Goal: Transaction & Acquisition: Book appointment/travel/reservation

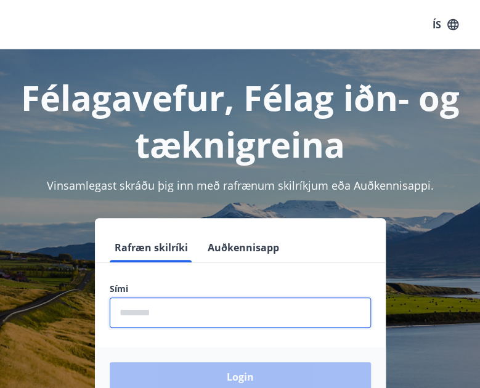
click at [164, 310] on input "phone" at bounding box center [240, 313] width 261 height 30
type input "********"
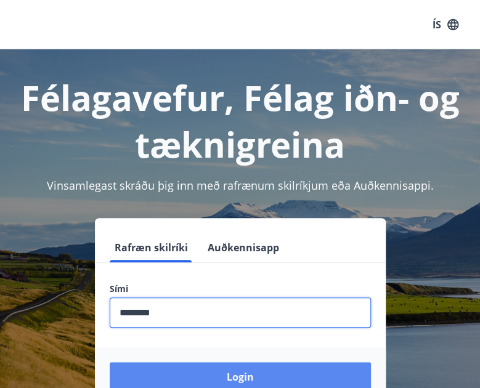
click at [237, 373] on button "Login" at bounding box center [240, 377] width 261 height 30
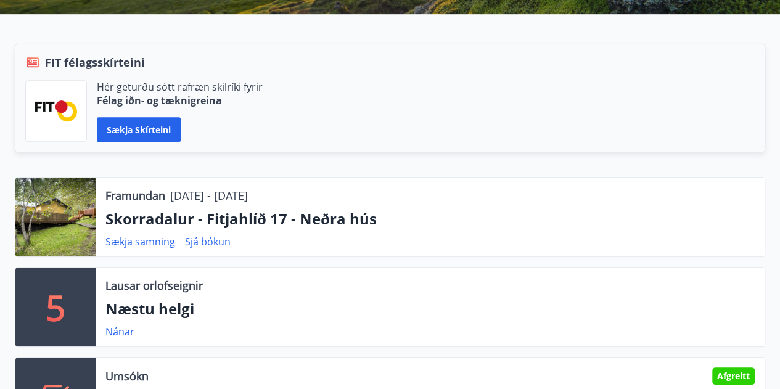
scroll to position [370, 0]
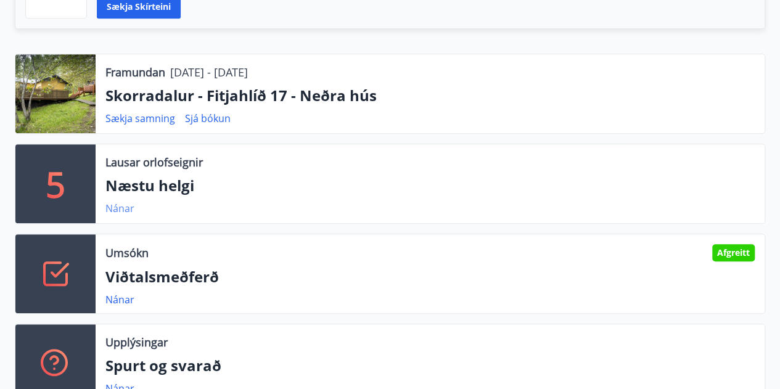
click at [124, 208] on link "Nánar" at bounding box center [119, 209] width 29 height 14
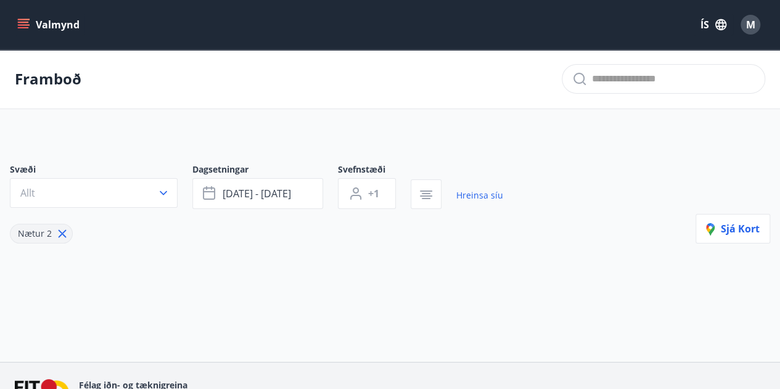
type input "*"
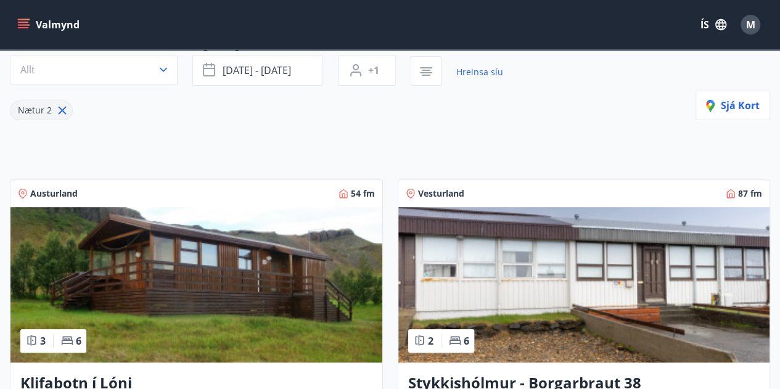
scroll to position [62, 0]
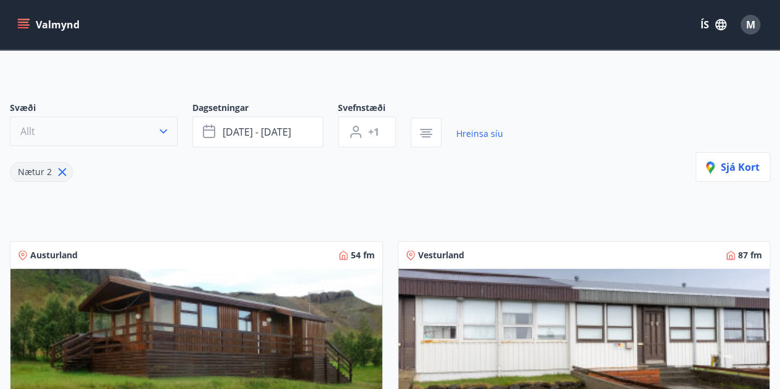
click at [142, 126] on button "Allt" at bounding box center [94, 131] width 168 height 30
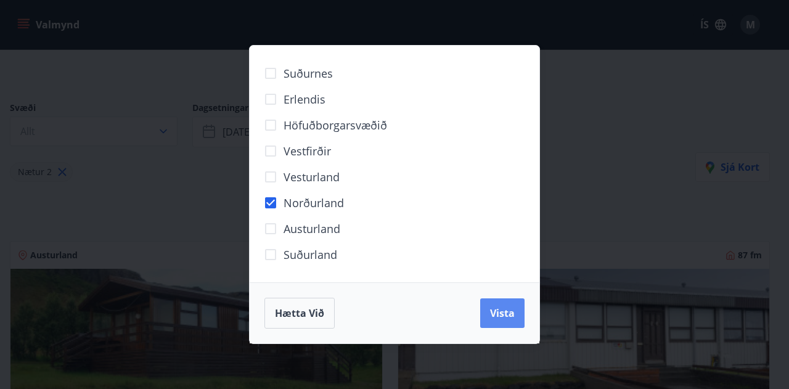
click at [500, 312] on span "Vista" at bounding box center [502, 313] width 25 height 14
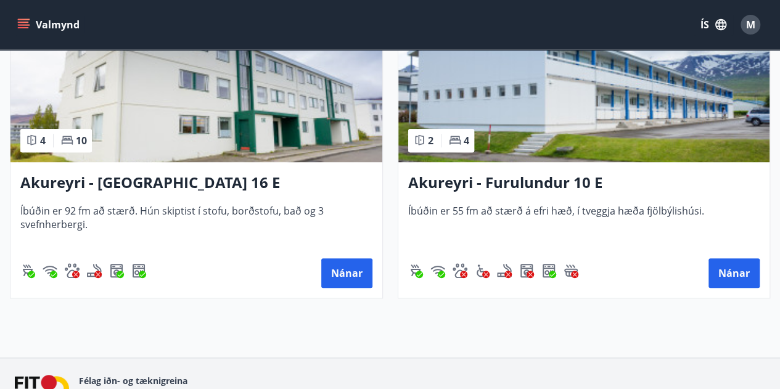
scroll to position [271, 0]
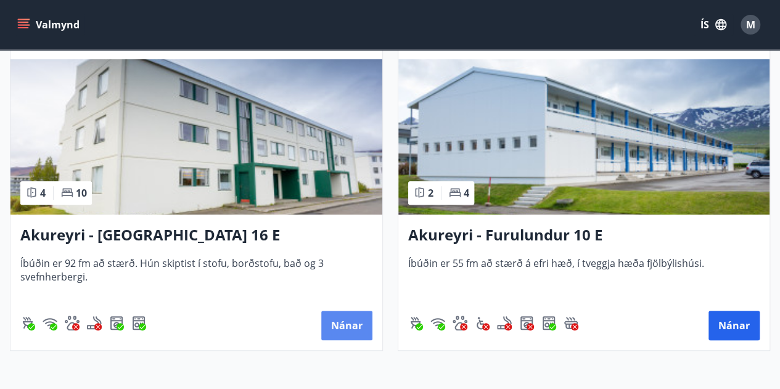
click at [357, 321] on button "Nánar" at bounding box center [346, 326] width 51 height 30
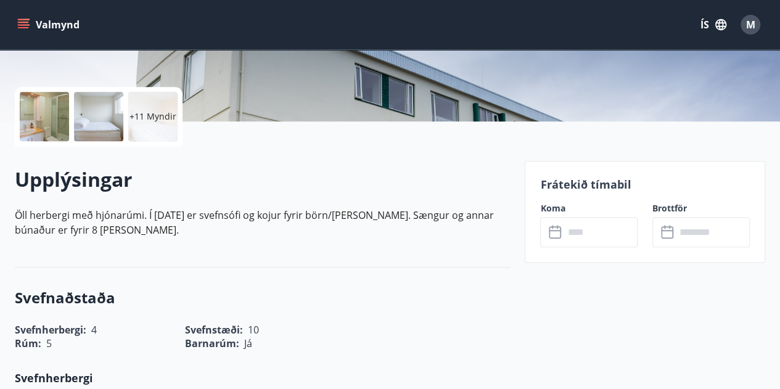
scroll to position [247, 0]
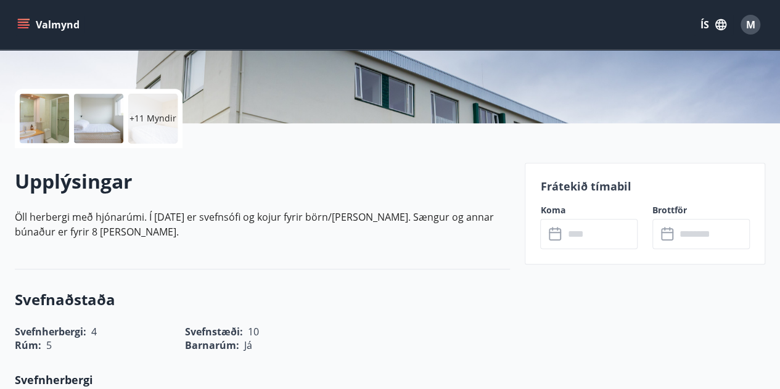
click at [578, 242] on input "text" at bounding box center [600, 234] width 74 height 30
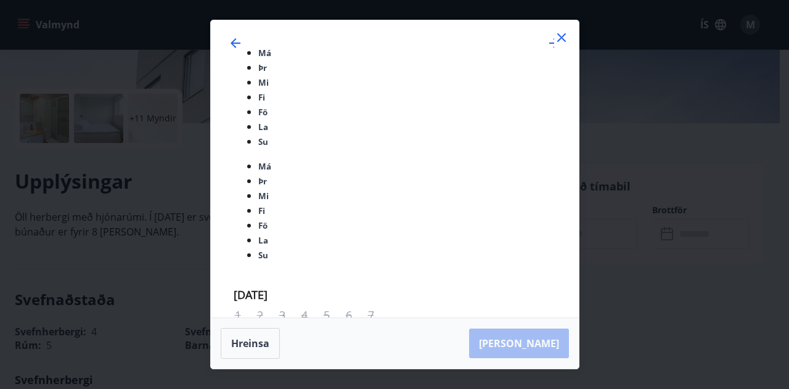
drag, startPoint x: 563, startPoint y: 76, endPoint x: 672, endPoint y: 230, distance: 188.6
click at [565, 45] on icon at bounding box center [561, 37] width 15 height 15
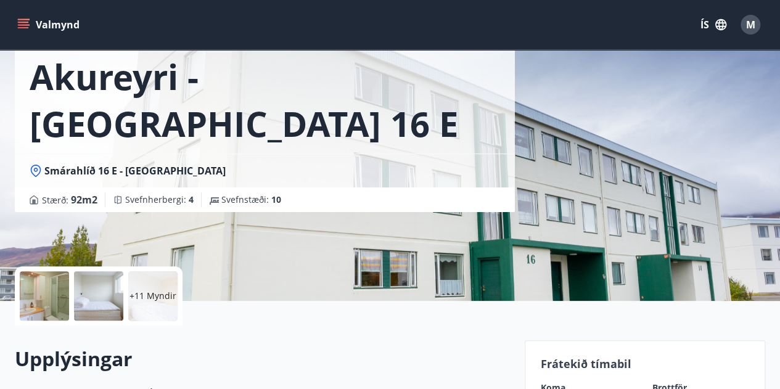
scroll to position [0, 0]
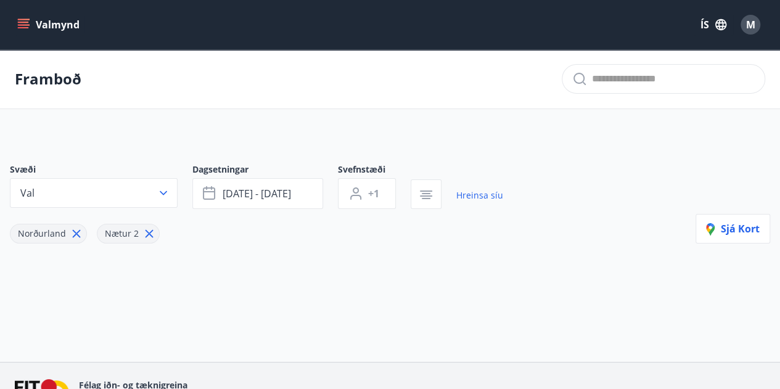
type input "*"
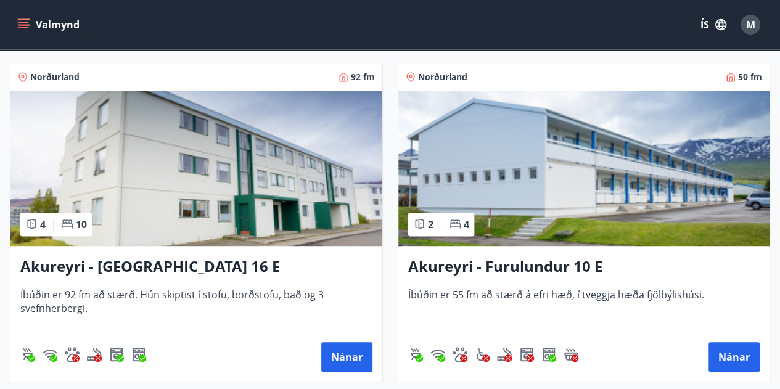
scroll to position [247, 0]
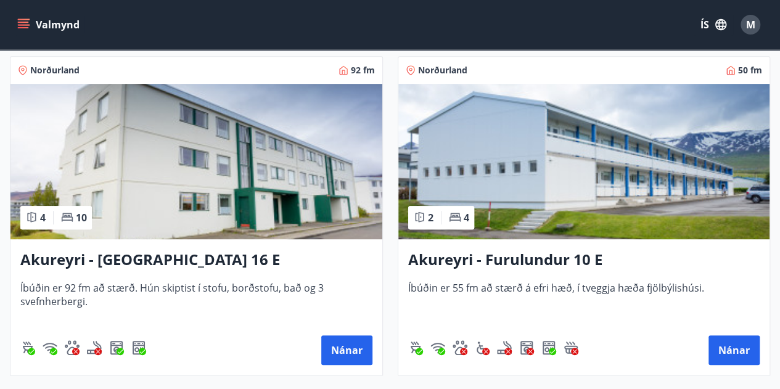
click at [388, 276] on div "Norðurland 50 fm 2 4 [GEOGRAPHIC_DATA] - Furulundur 10 E Íbúðin er 55 fm að stæ…" at bounding box center [577, 208] width 388 height 334
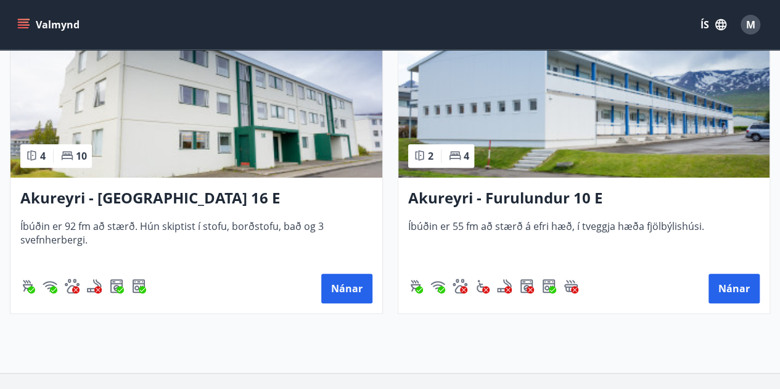
click at [396, 329] on div "Framboð Svæði Val Dagsetningar [DATE] - [DATE] Svefnstæði +1 Hreinsa síu Norður…" at bounding box center [390, 57] width 780 height 632
click at [385, 204] on div "Norðurland 50 fm 2 4 [GEOGRAPHIC_DATA] - Furulundur 10 E Íbúðin er 55 fm að stæ…" at bounding box center [577, 147] width 388 height 334
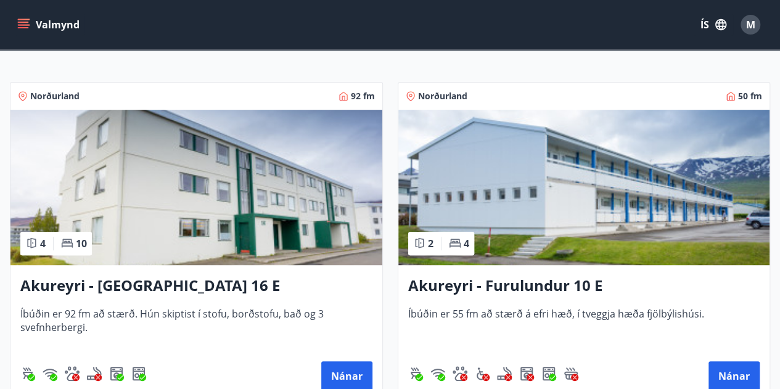
scroll to position [247, 0]
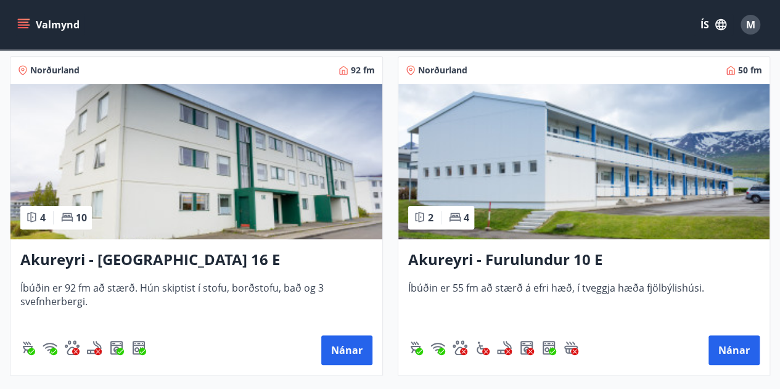
click at [540, 258] on h3 "Akureyri - Furulundur 10 E" at bounding box center [584, 260] width 352 height 22
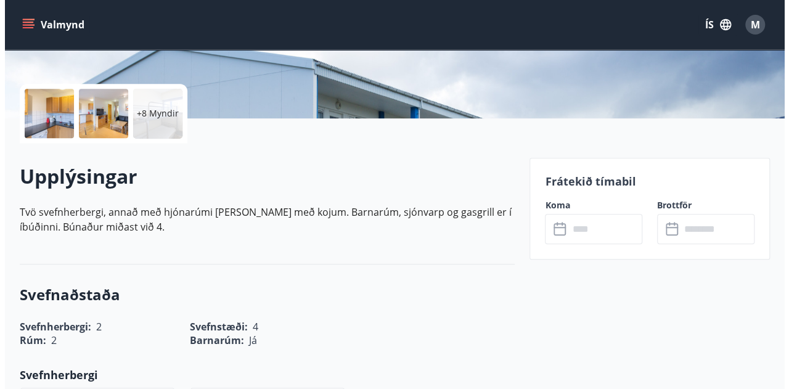
scroll to position [123, 0]
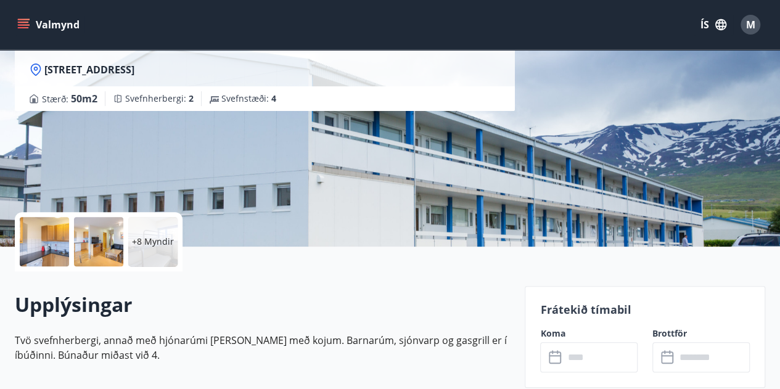
click at [163, 253] on div "+8 Myndir" at bounding box center [152, 241] width 49 height 49
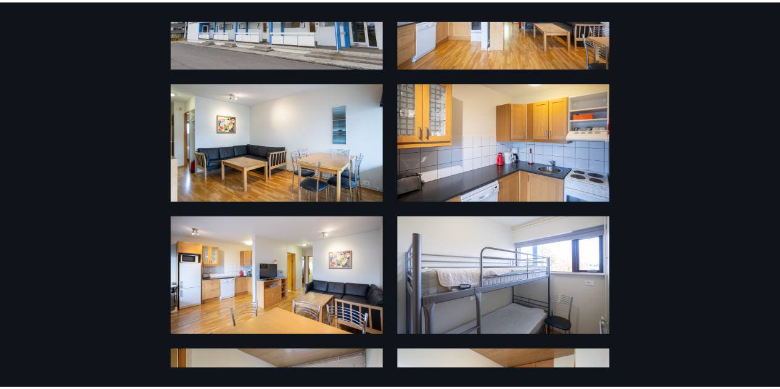
scroll to position [0, 0]
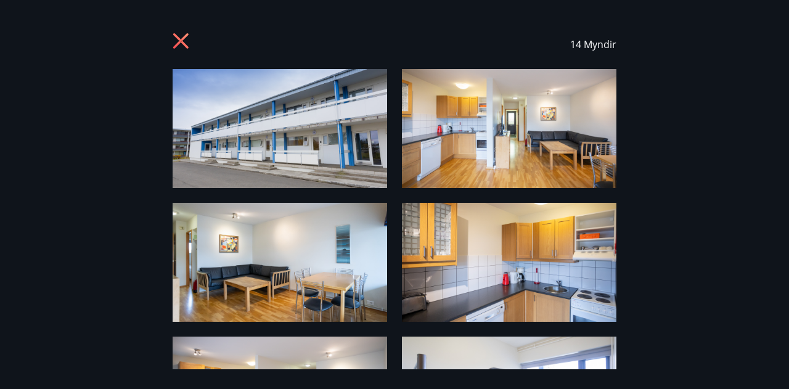
click at [180, 43] on icon at bounding box center [183, 43] width 20 height 20
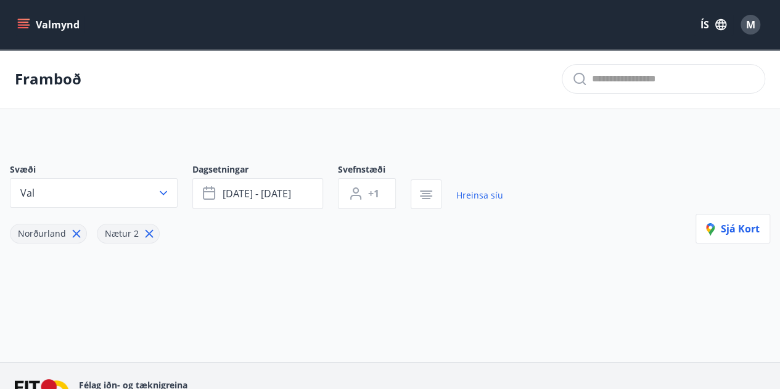
type input "*"
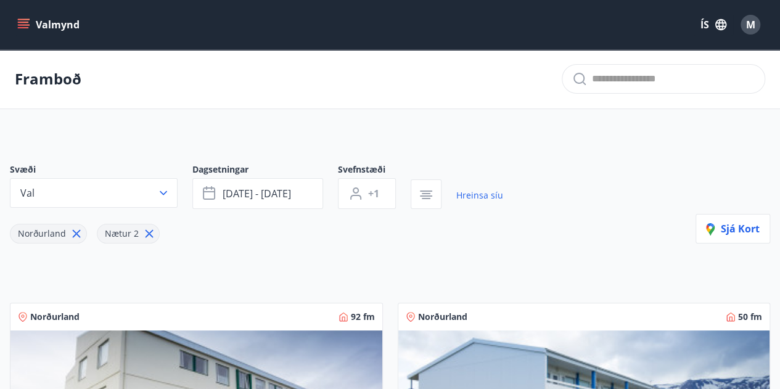
scroll to position [123, 0]
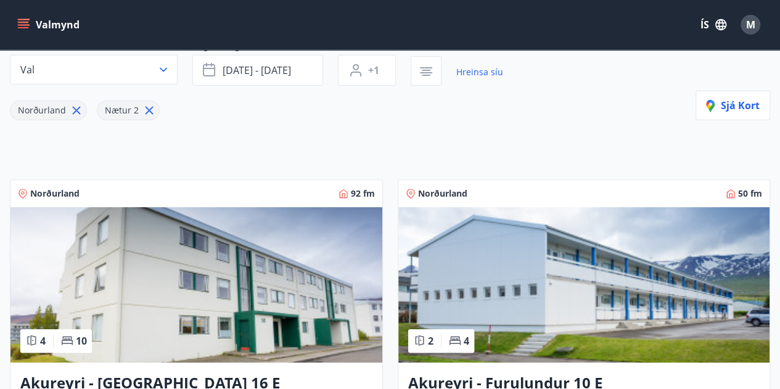
click at [388, 245] on div "Norðurland 50 fm 2 4 [GEOGRAPHIC_DATA] - Furulundur 10 E Íbúðin er 55 fm að stæ…" at bounding box center [577, 332] width 388 height 334
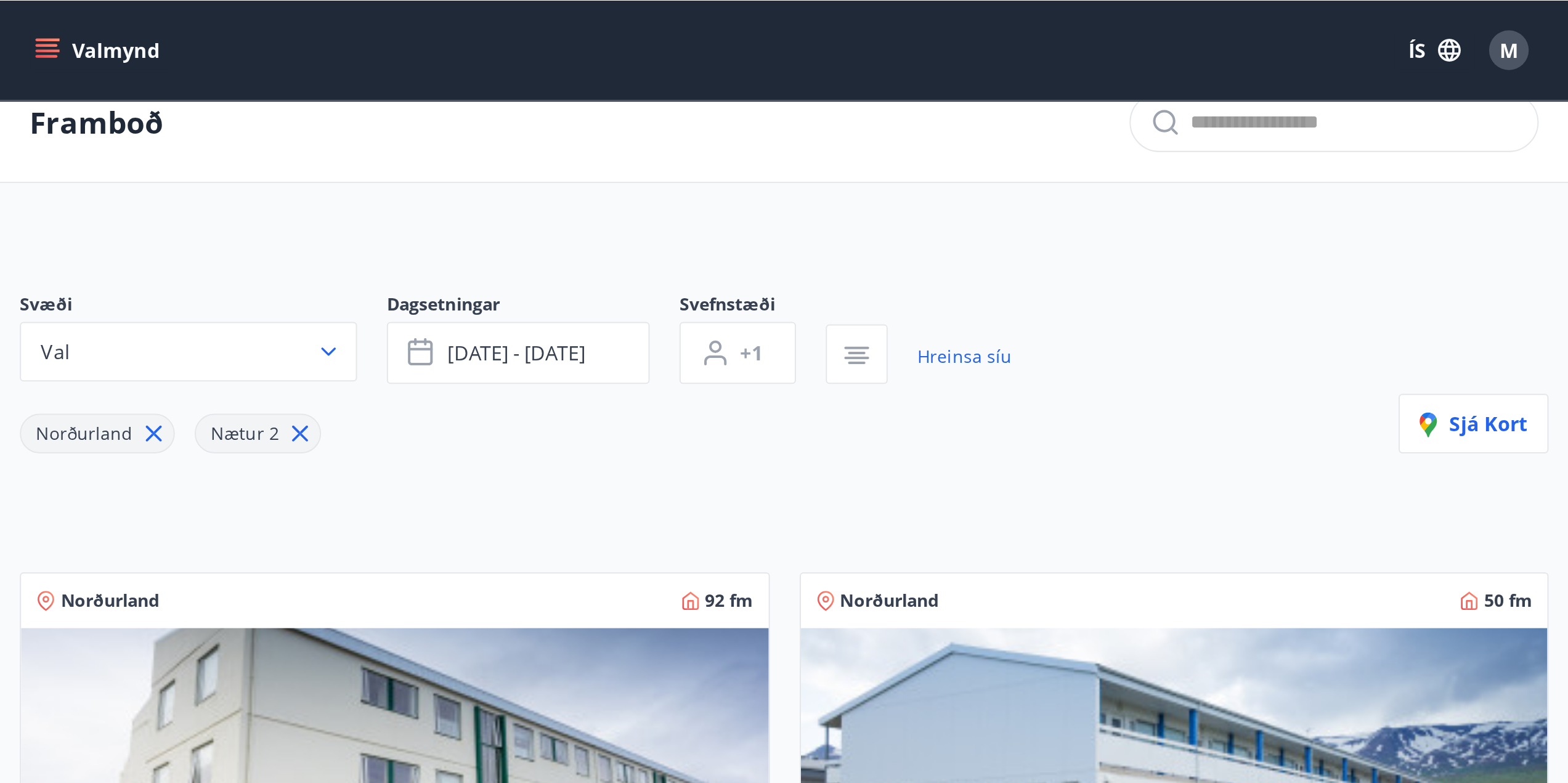
scroll to position [0, 0]
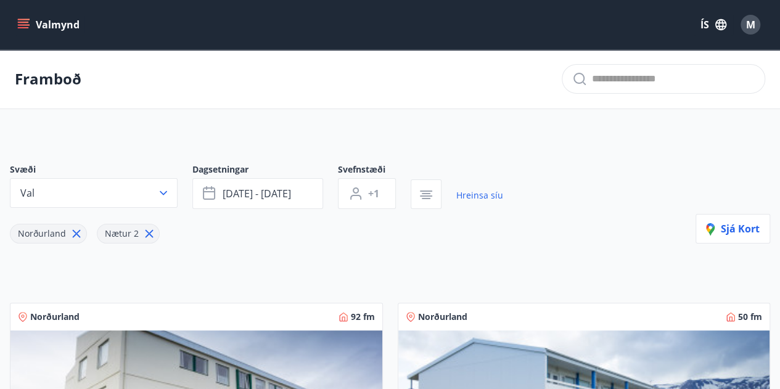
click at [386, 152] on div "Svæði Val Dagsetningar [DATE] - [DATE] Svefnstæði +1 Hreinsa síu Norðurland Næt…" at bounding box center [390, 383] width 780 height 498
